Goal: Check status: Check status

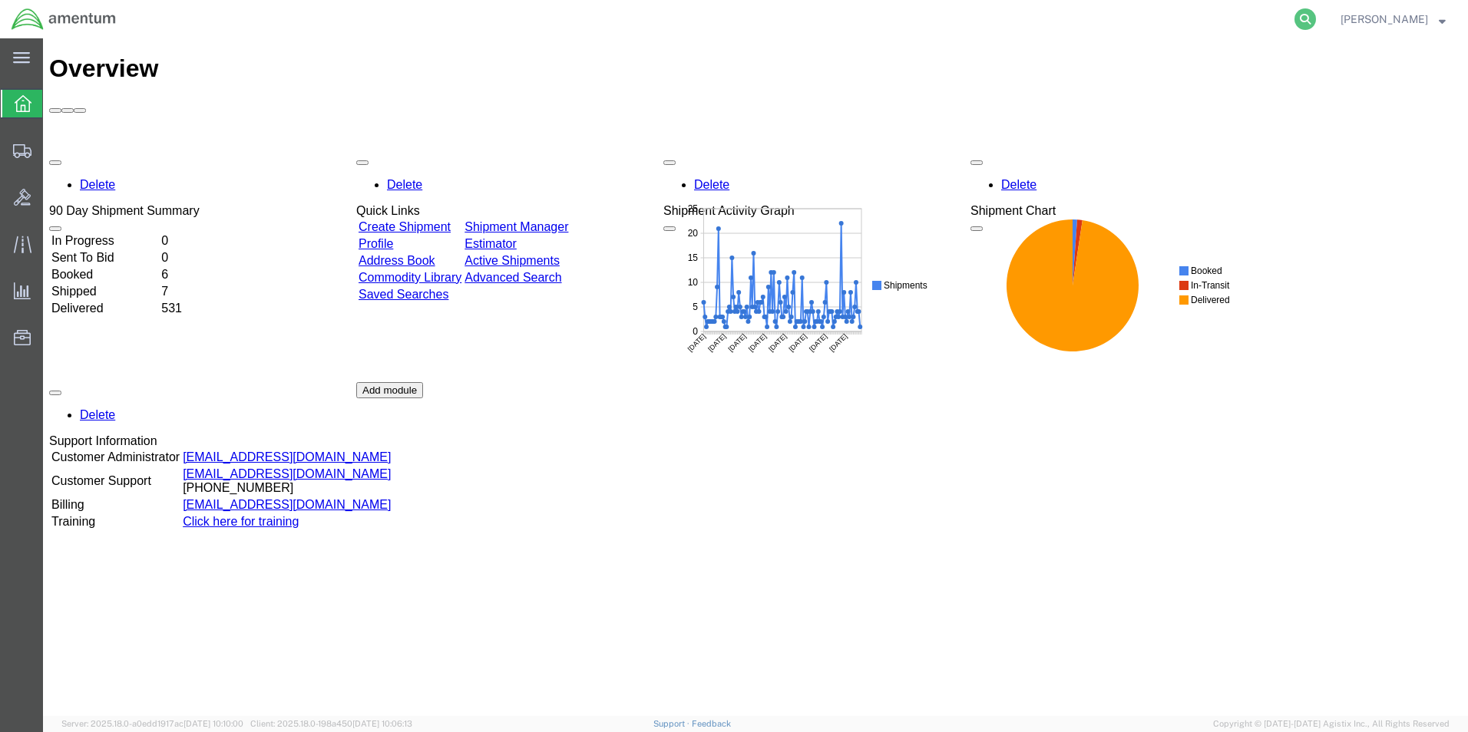
click at [1316, 17] on icon at bounding box center [1304, 18] width 21 height 21
click at [1180, 15] on input "search" at bounding box center [1060, 19] width 467 height 37
paste input "56729466"
type input "56729466"
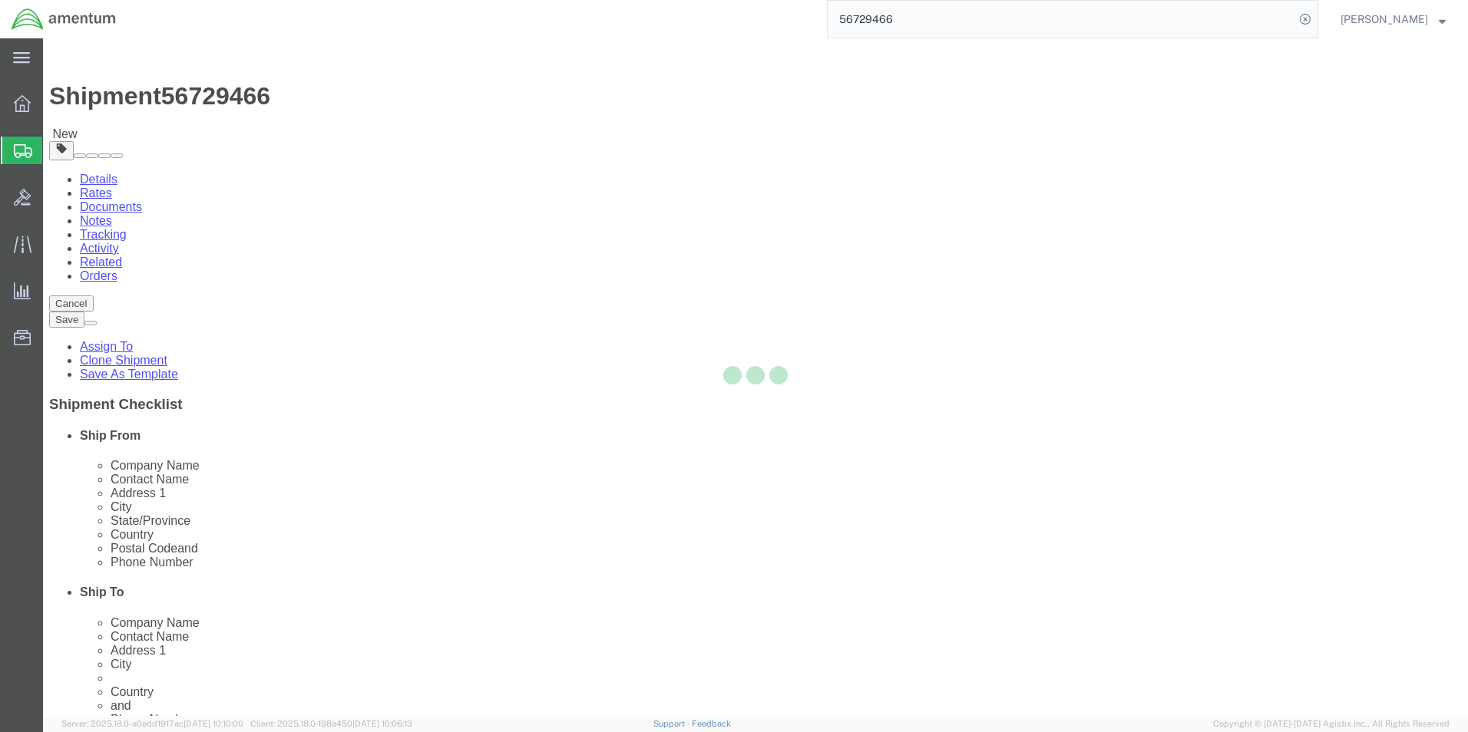
select select "49917"
select select
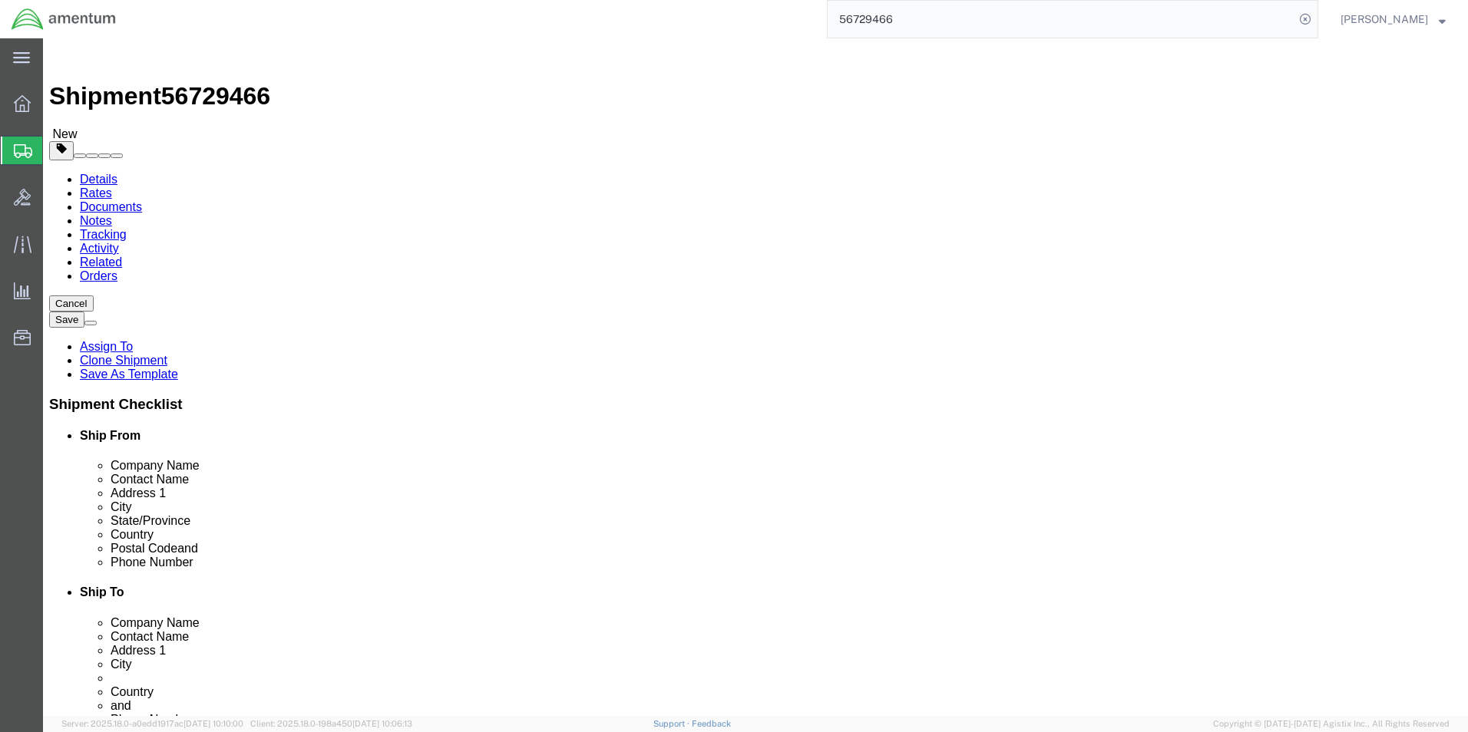
click link "Documents"
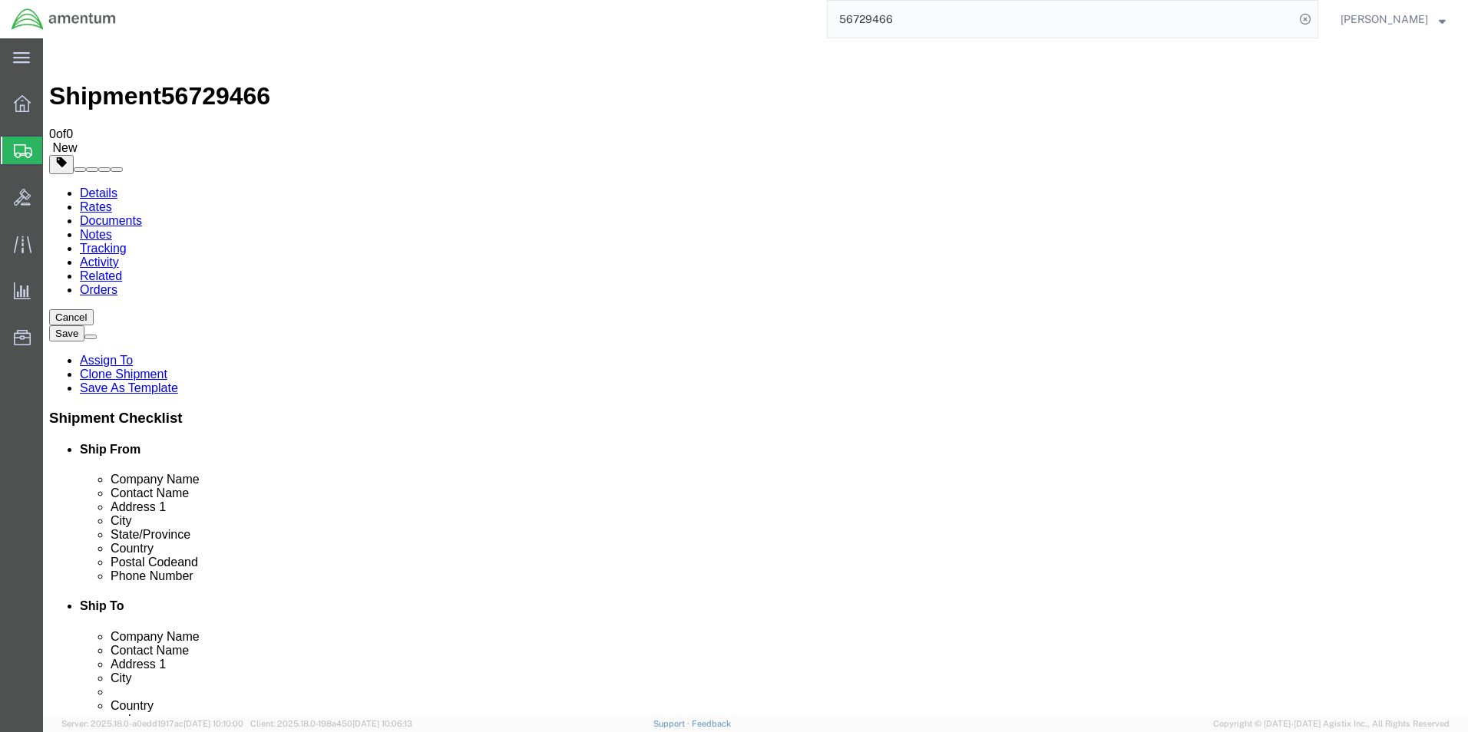
click at [112, 228] on link "Notes" at bounding box center [96, 234] width 32 height 13
click at [142, 214] on link "Documents" at bounding box center [111, 220] width 62 height 13
click at [112, 200] on link "Rates" at bounding box center [96, 206] width 32 height 13
click at [104, 187] on link "Details" at bounding box center [99, 193] width 38 height 13
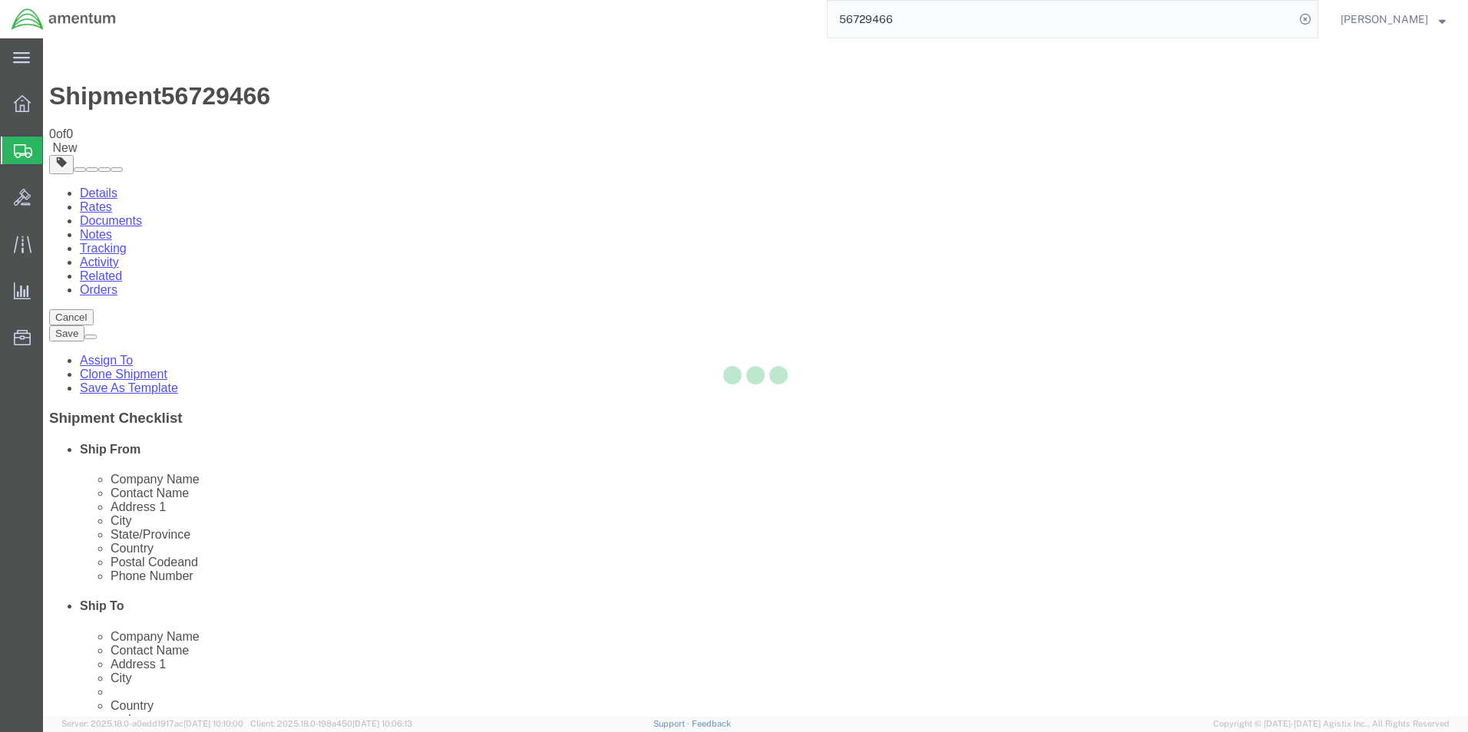
select select "49917"
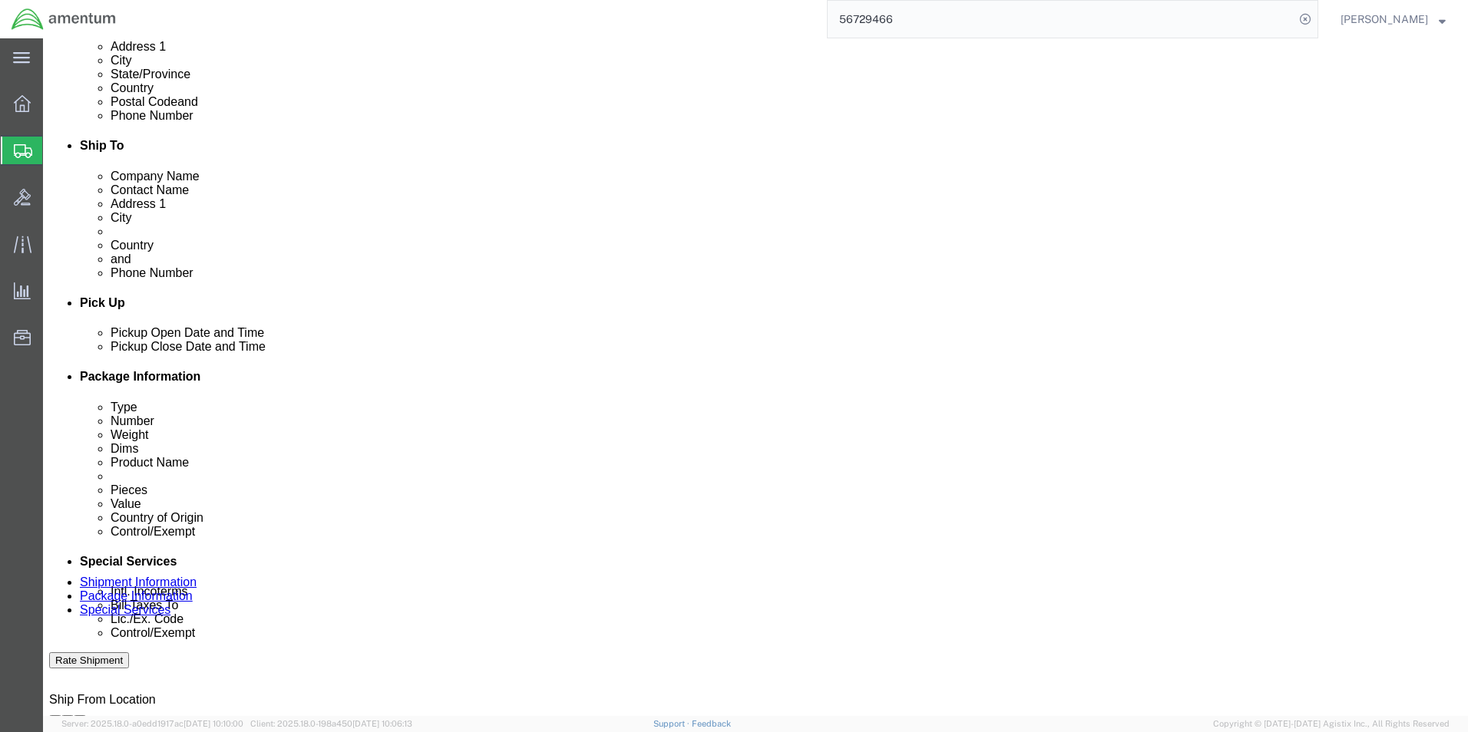
scroll to position [722, 0]
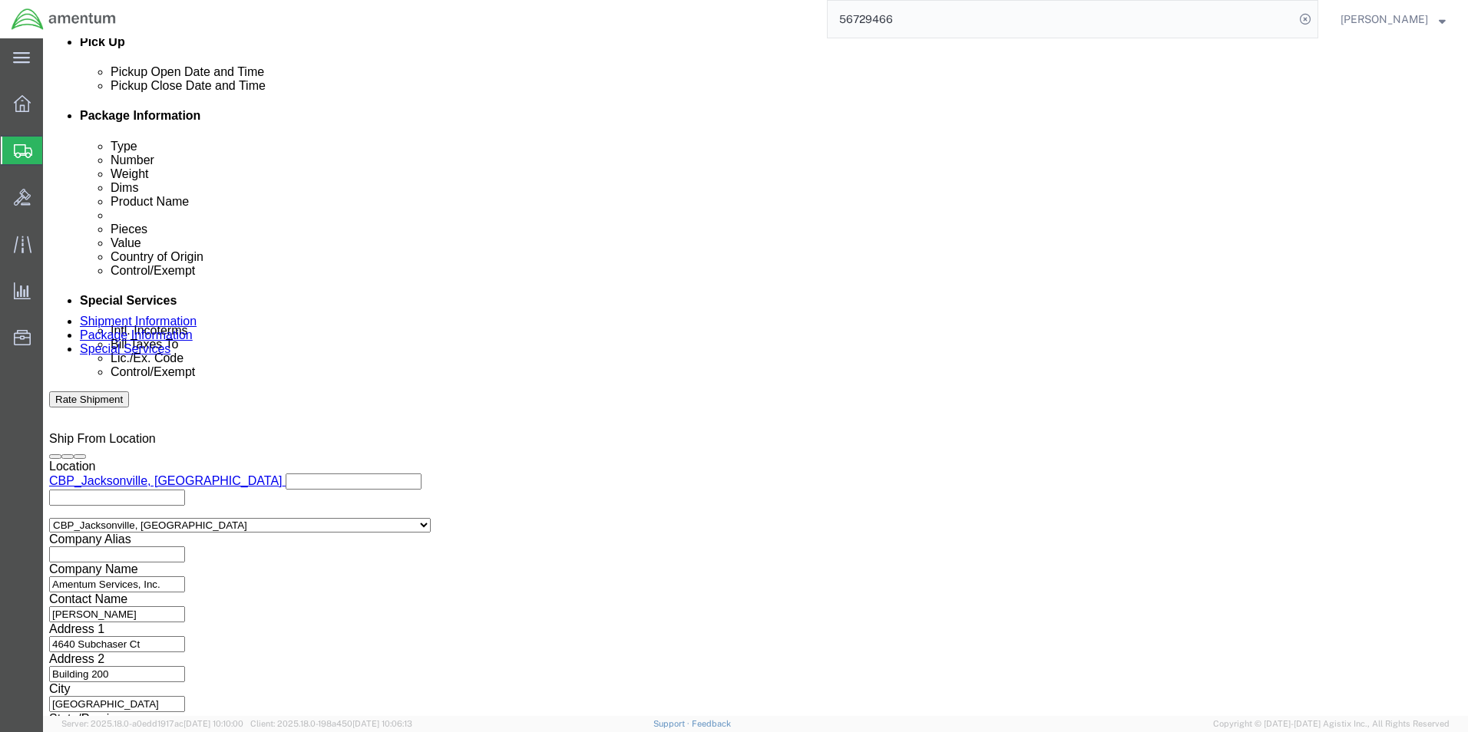
click button "Continue"
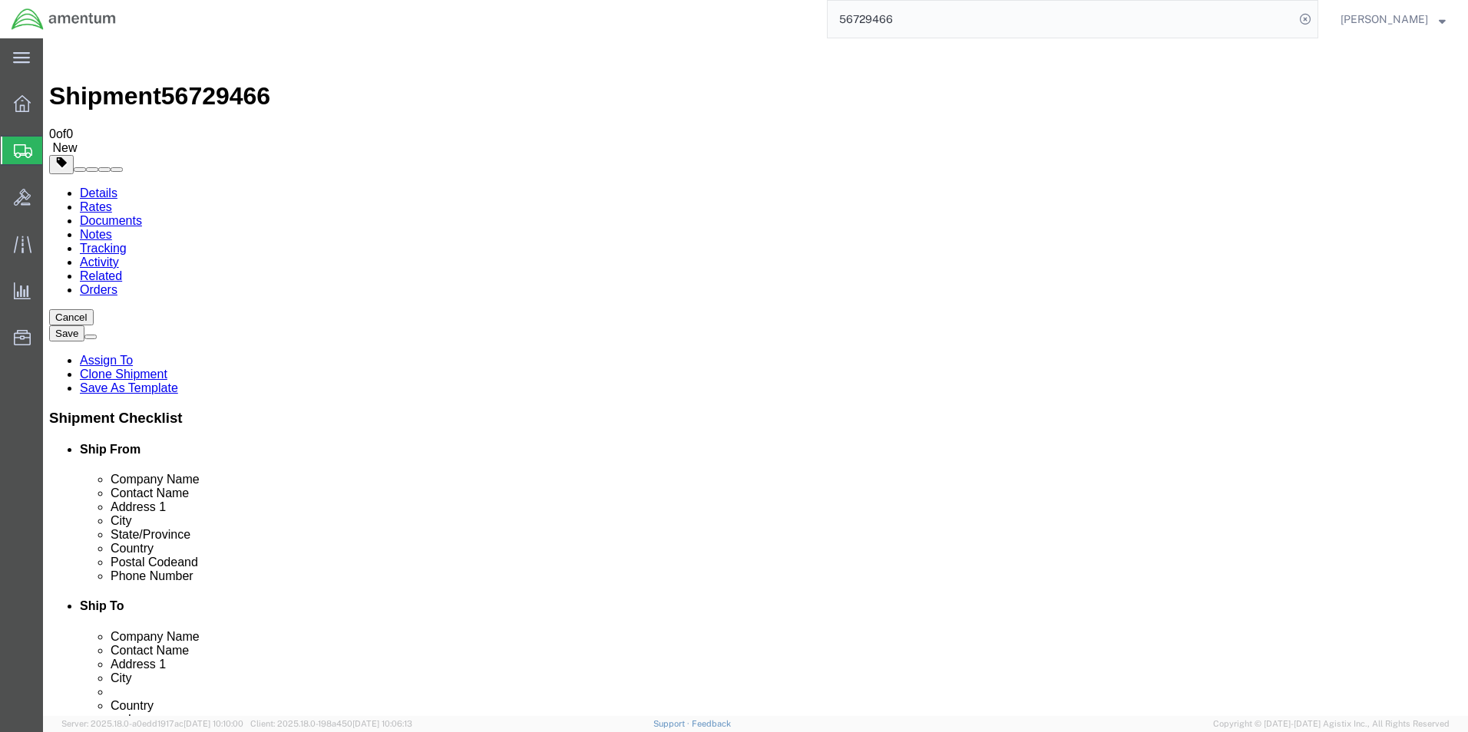
click button "Continue"
click icon
click link "Orders"
click at [122, 269] on link "Related" at bounding box center [101, 275] width 42 height 13
